Goal: Communication & Community: Answer question/provide support

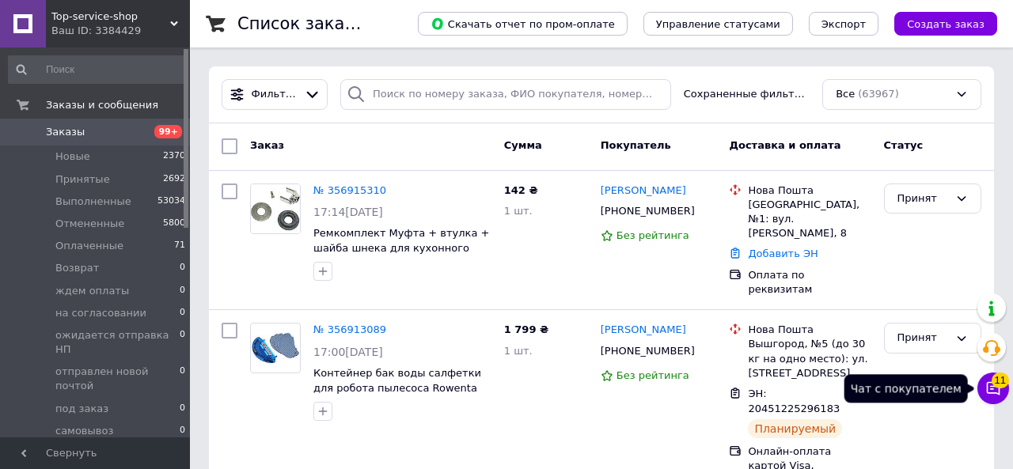
click at [993, 389] on button "Чат с покупателем 11" at bounding box center [993, 389] width 32 height 32
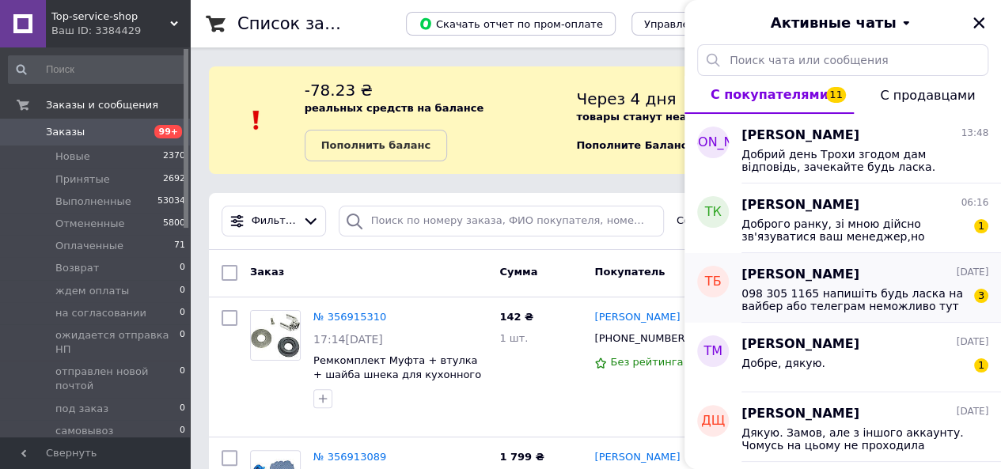
click at [832, 300] on span "098 305 1165 напишіть будь ласка на вайбер або телеграм неможливо тут фото відп…" at bounding box center [854, 299] width 225 height 25
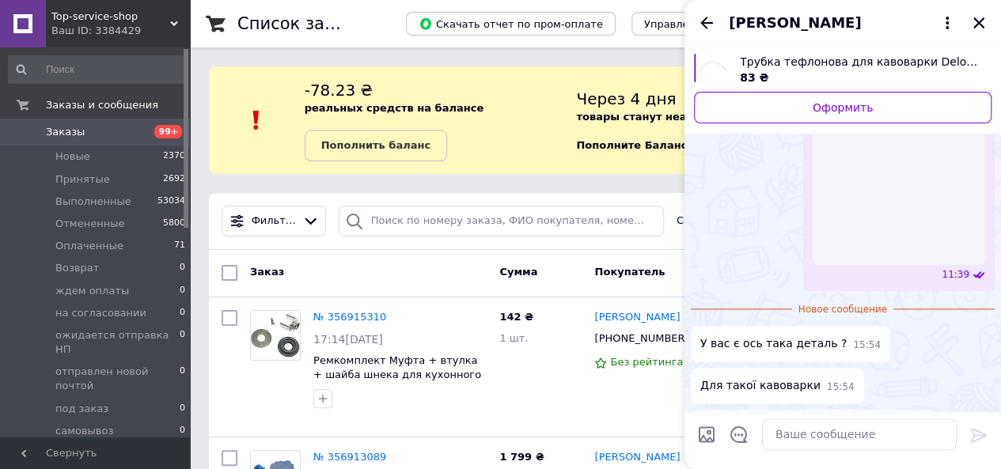
scroll to position [776, 0]
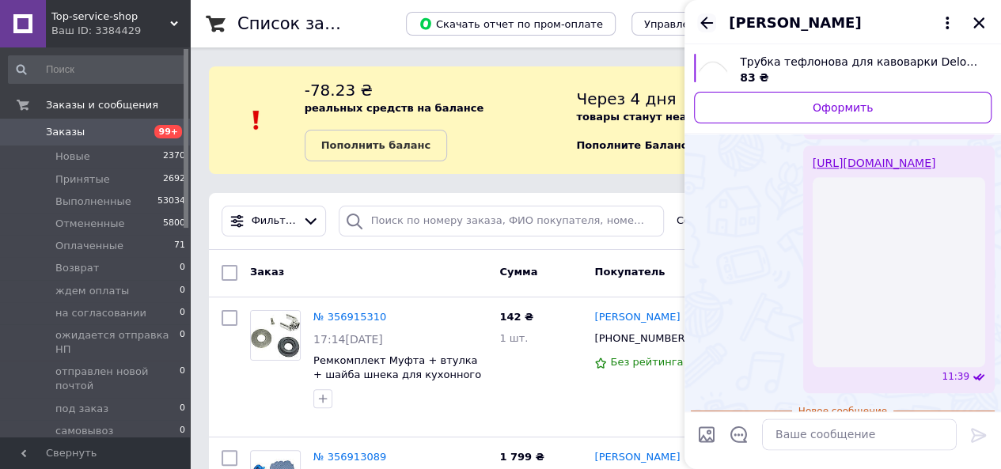
click at [707, 21] on icon "Назад" at bounding box center [706, 22] width 19 height 19
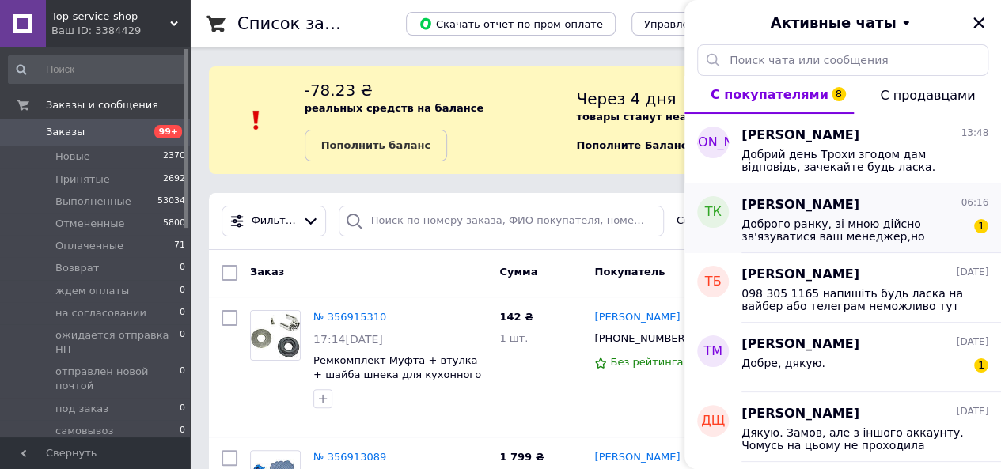
click at [820, 233] on span "Доброго ранку, зі мною дійсно зв'язуватися ваш менеджер,но сказали [PERSON_NAME…" at bounding box center [854, 230] width 225 height 25
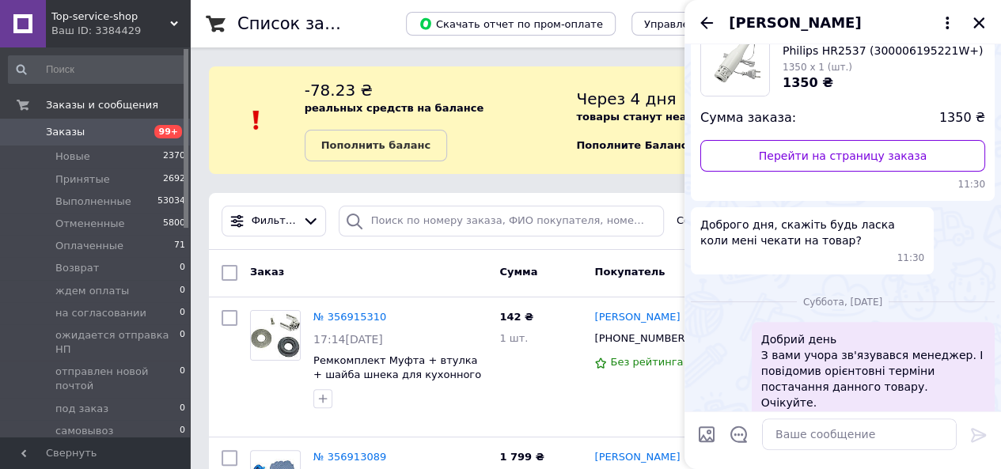
scroll to position [85, 0]
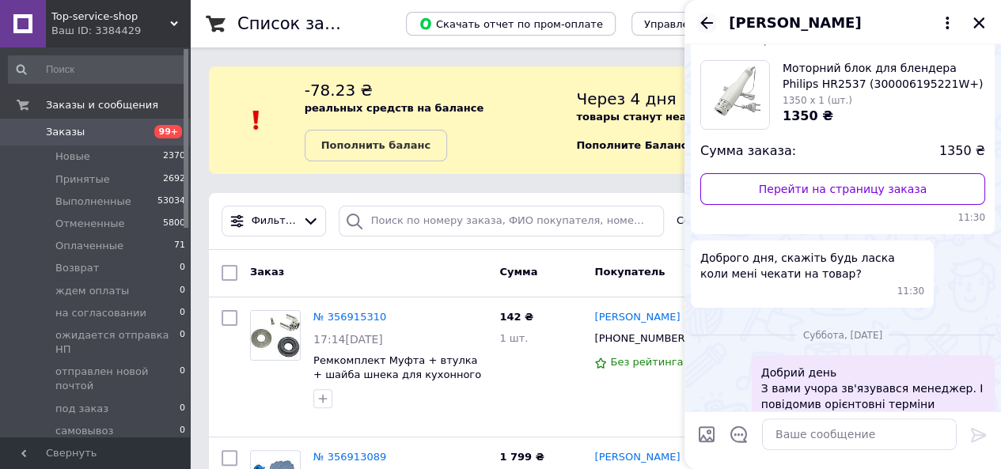
click at [704, 25] on icon "Назад" at bounding box center [706, 22] width 19 height 19
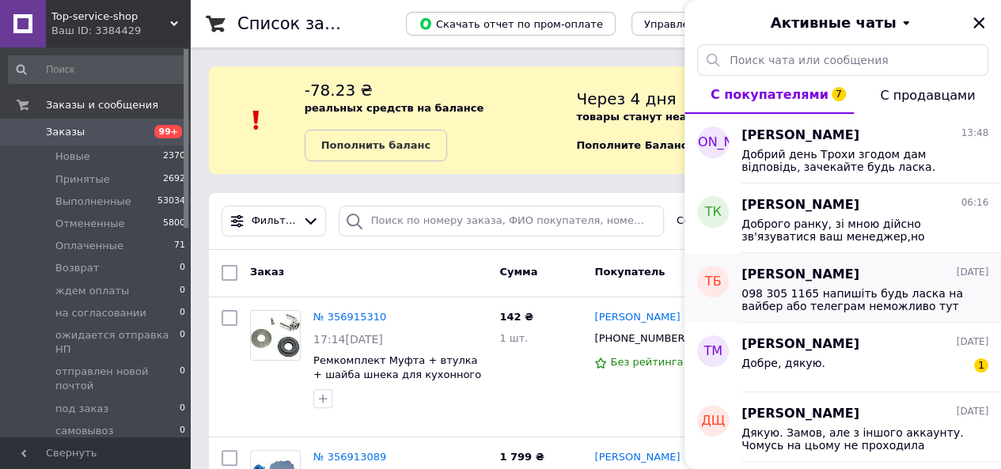
click at [837, 305] on span "098 305 1165 напишіть будь ласка на вайбер або телеграм неможливо тут фото відп…" at bounding box center [854, 299] width 225 height 25
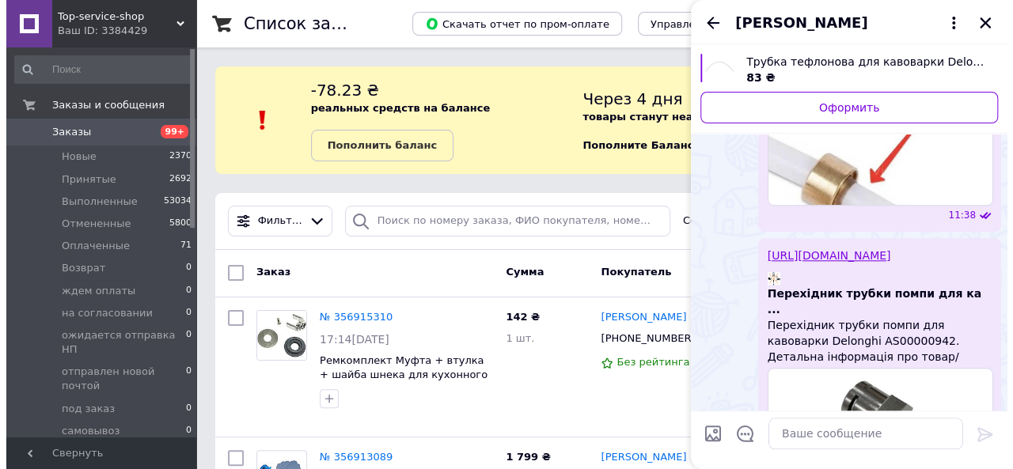
scroll to position [979, 0]
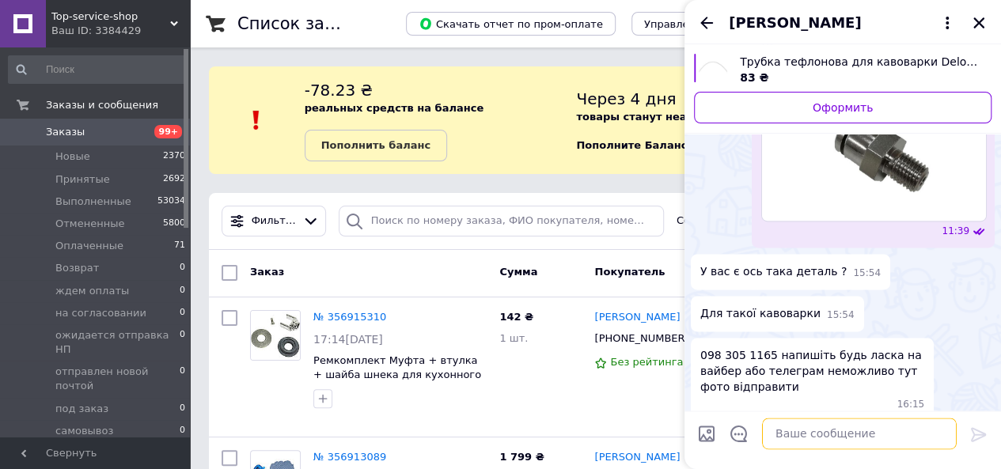
click at [856, 436] on textarea at bounding box center [859, 435] width 195 height 32
type textarea "добрий день? яка саме деталь?"
click at [362, 316] on link "№ 356915310" at bounding box center [349, 317] width 73 height 12
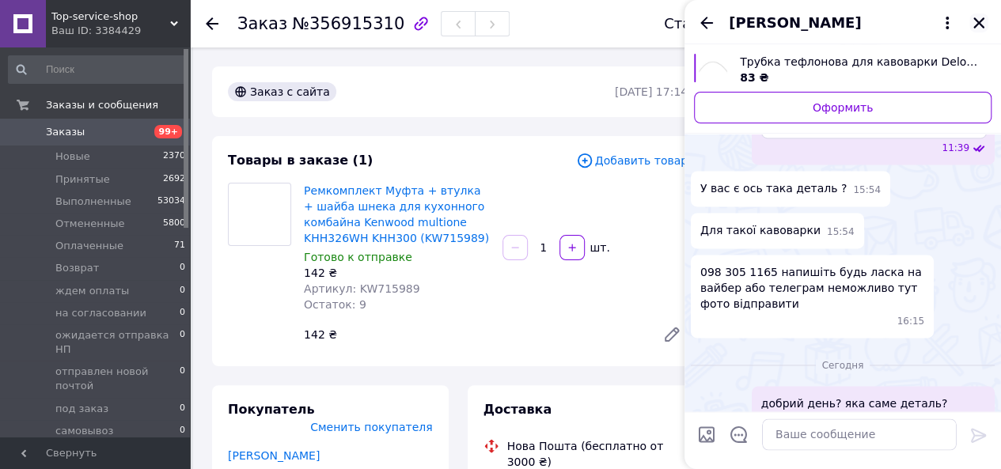
click at [978, 20] on icon "Закрыть" at bounding box center [979, 23] width 14 height 14
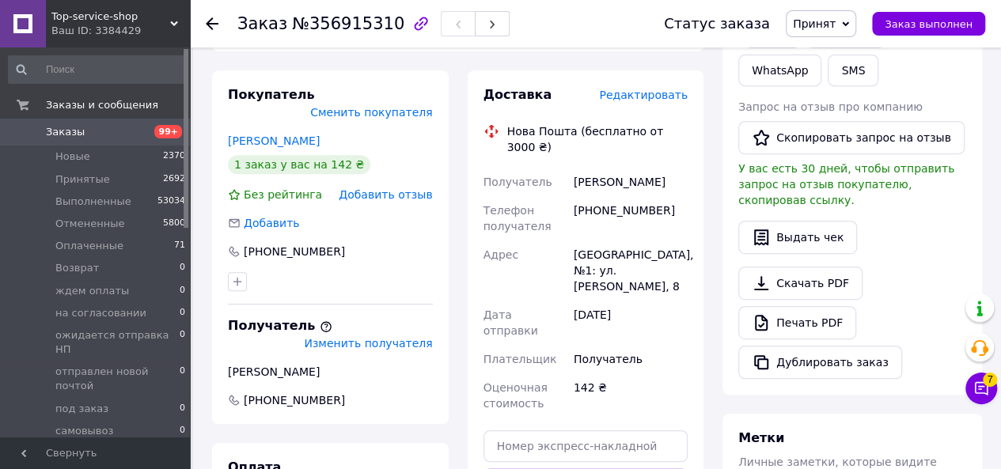
scroll to position [290, 0]
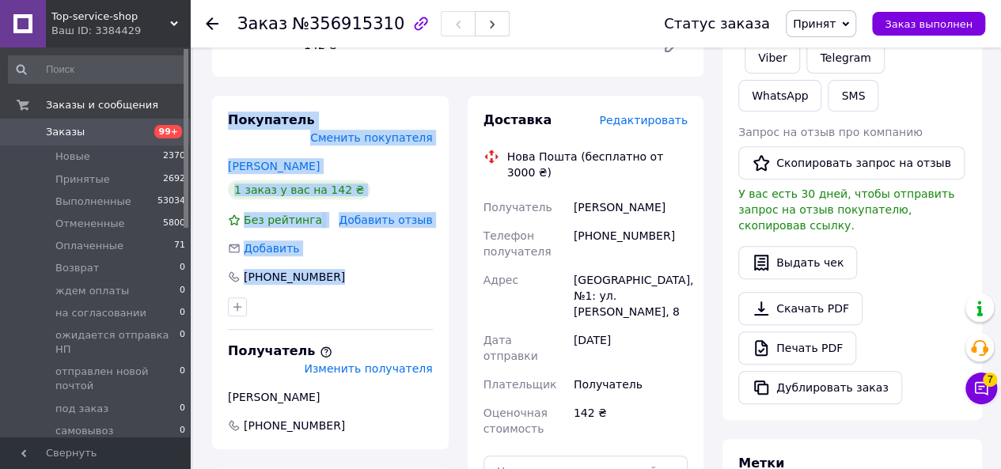
drag, startPoint x: 230, startPoint y: 120, endPoint x: 375, endPoint y: 272, distance: 210.5
click at [375, 272] on div "Покупатель Сменить покупателя [PERSON_NAME] 1 заказ у вас на 142 ₴ Без рейтинга…" at bounding box center [330, 273] width 237 height 354
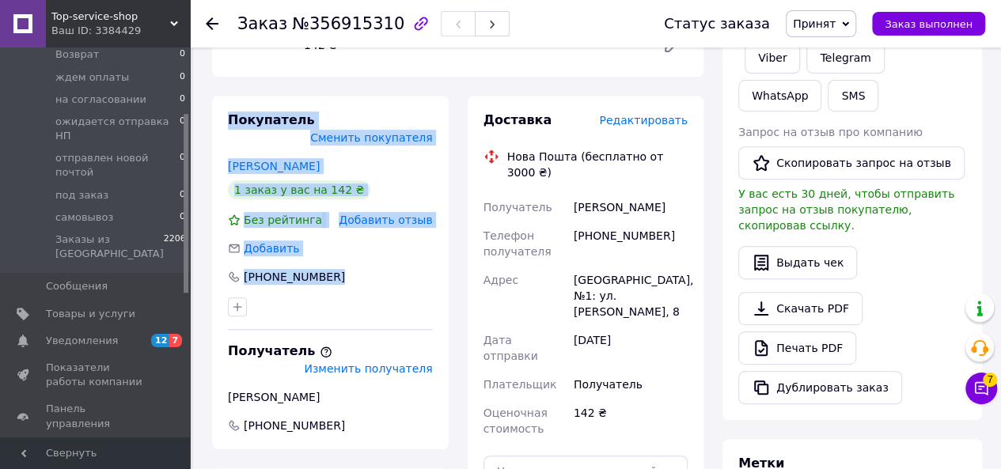
scroll to position [237, 0]
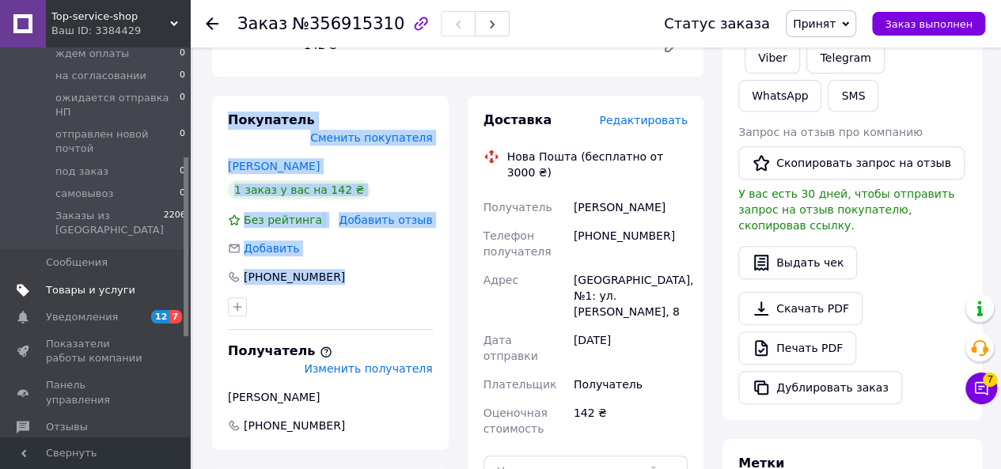
click at [65, 283] on span "Товары и услуги" at bounding box center [90, 290] width 89 height 14
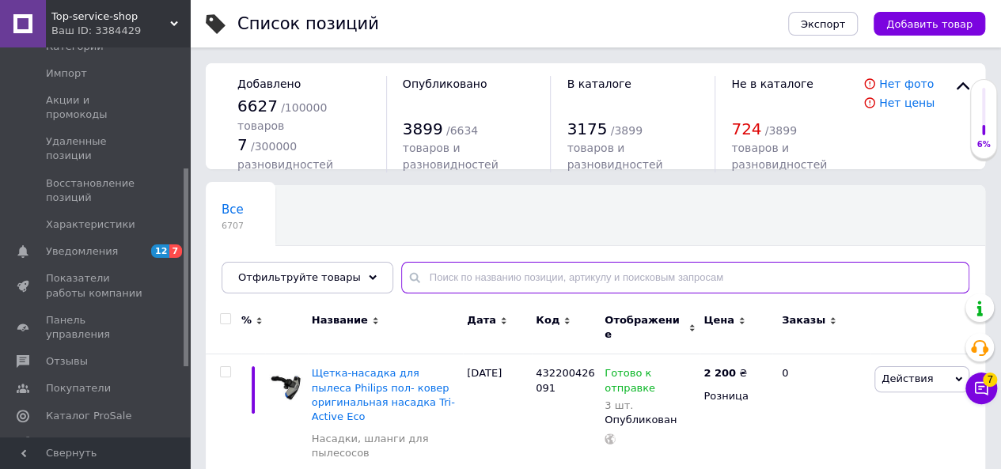
click at [465, 275] on input "text" at bounding box center [685, 278] width 568 height 32
click at [410, 276] on input "text" at bounding box center [685, 278] width 568 height 32
paste input "SS-186156"
type input "SS-186156"
